Goal: Task Accomplishment & Management: Manage account settings

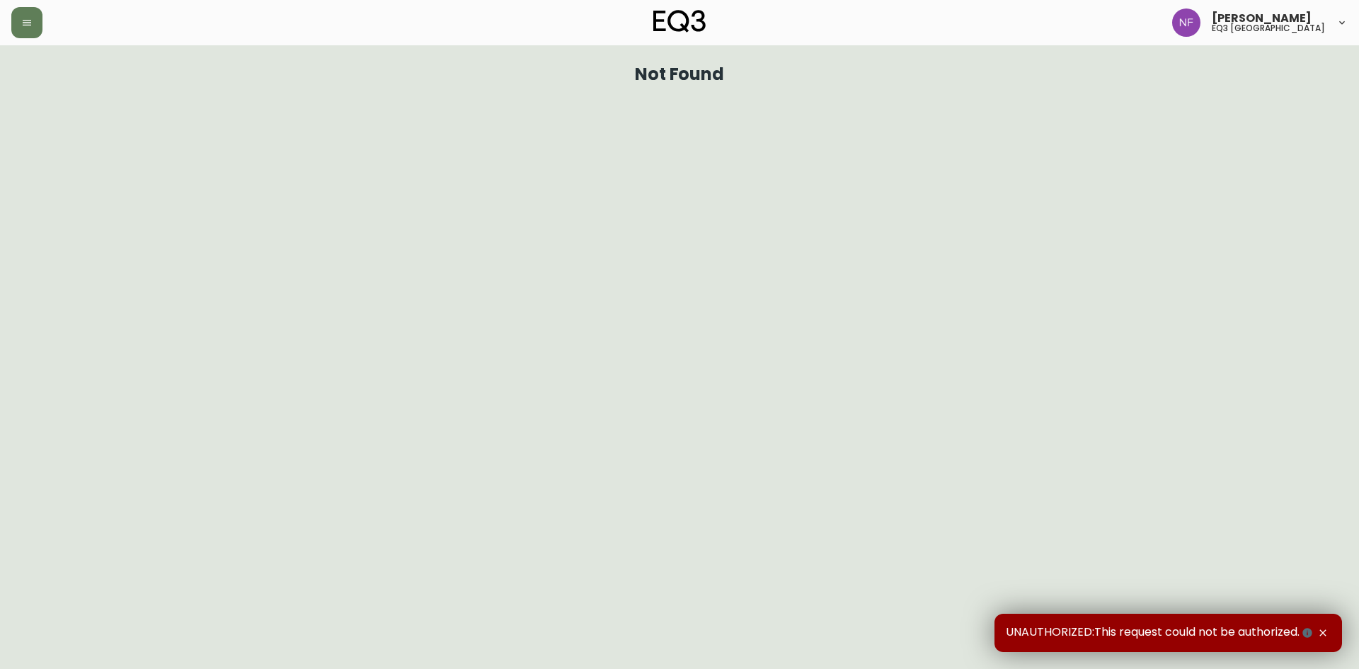
click at [1295, 24] on span "[PERSON_NAME]" at bounding box center [1262, 18] width 100 height 11
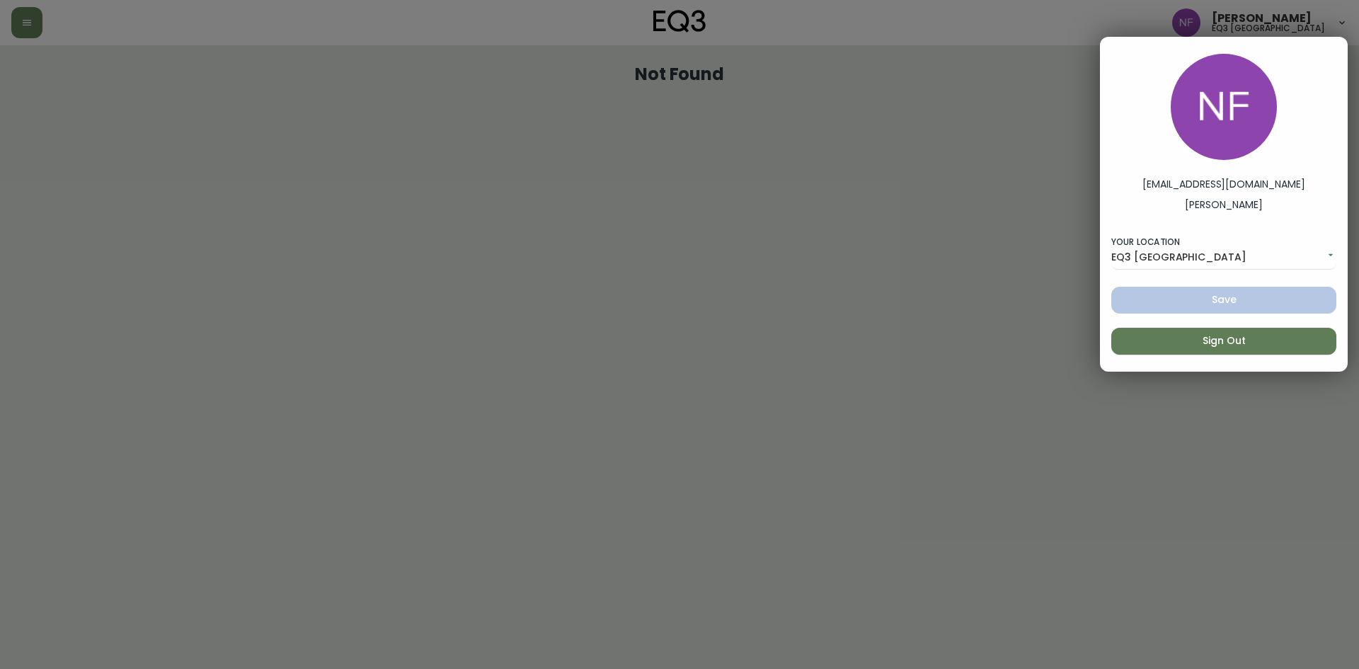
click at [942, 159] on div at bounding box center [679, 334] width 1359 height 669
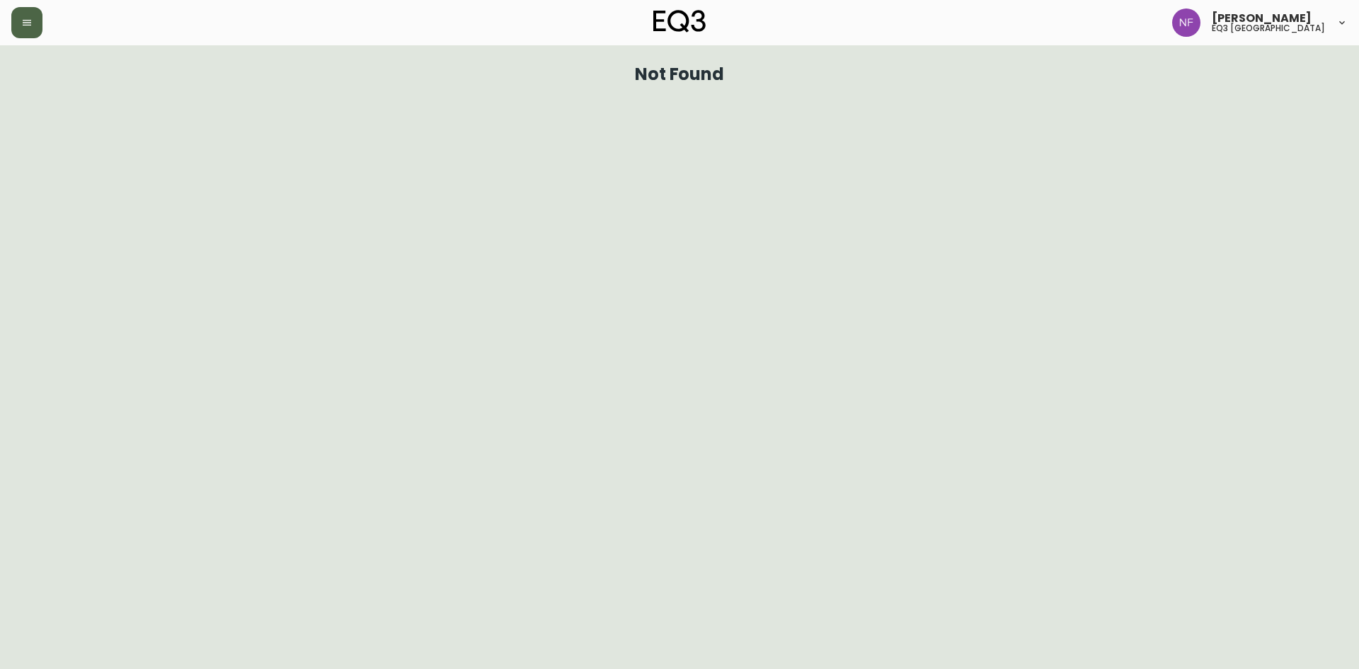
click at [32, 9] on button "button" at bounding box center [26, 22] width 31 height 31
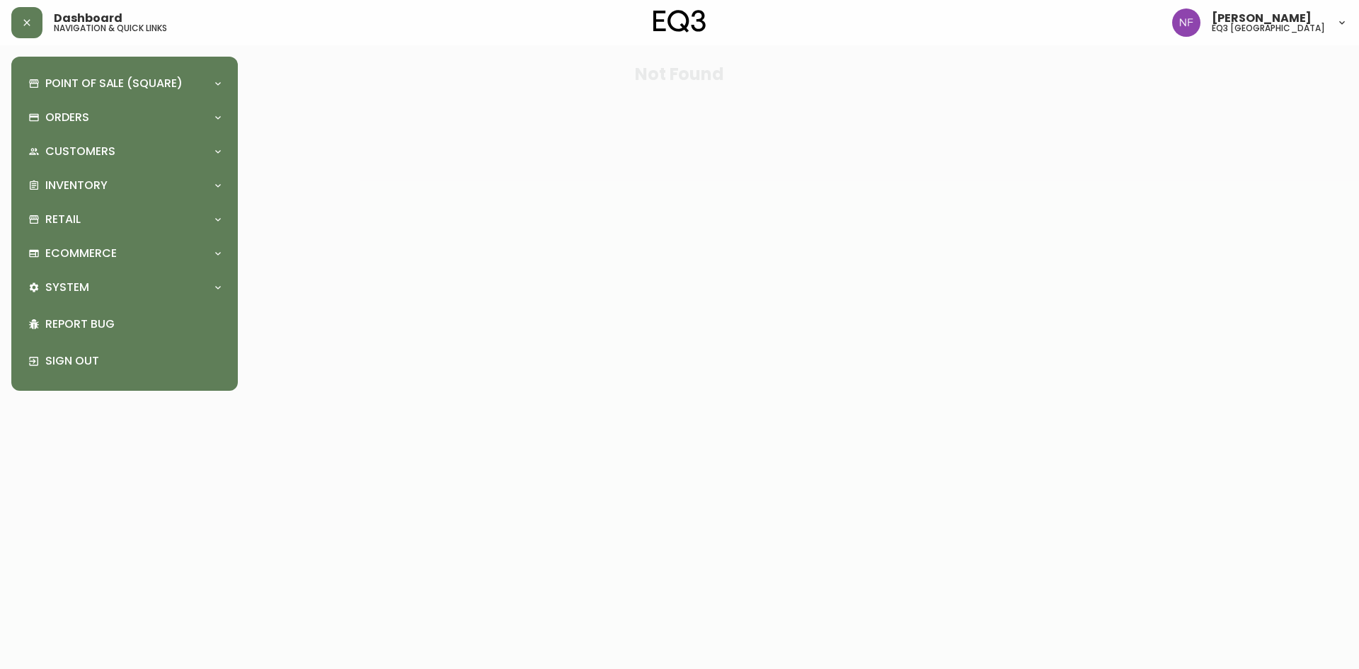
click at [1253, 25] on h5 "eq3 ottawa" at bounding box center [1268, 28] width 113 height 8
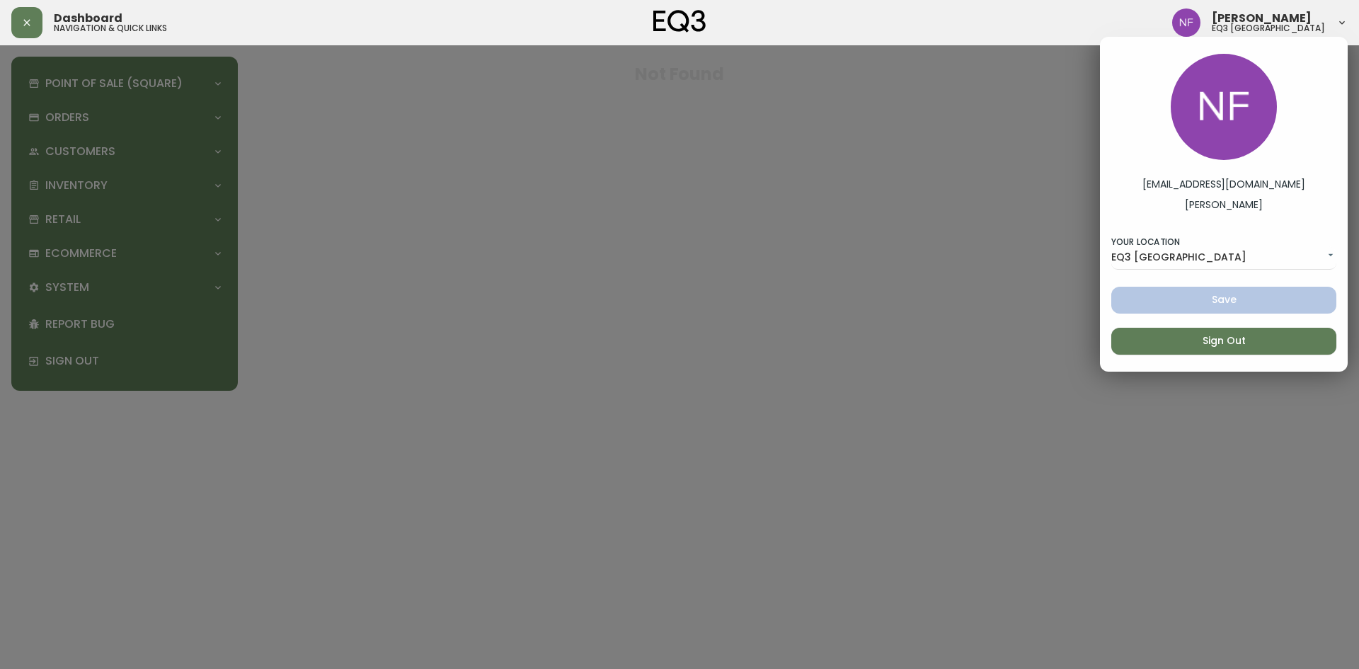
click at [1221, 343] on span "Sign Out" at bounding box center [1224, 341] width 202 height 18
